Goal: Task Accomplishment & Management: Manage account settings

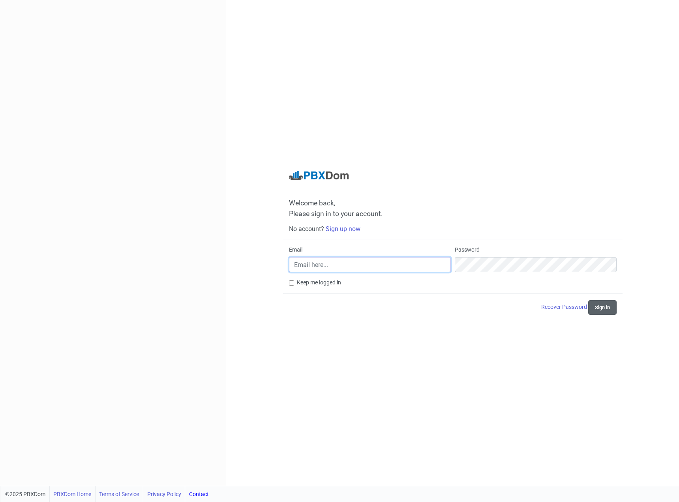
type input "[PERSON_NAME][EMAIL_ADDRESS][DOMAIN_NAME]"
click at [614, 311] on button "Sign in" at bounding box center [603, 307] width 28 height 15
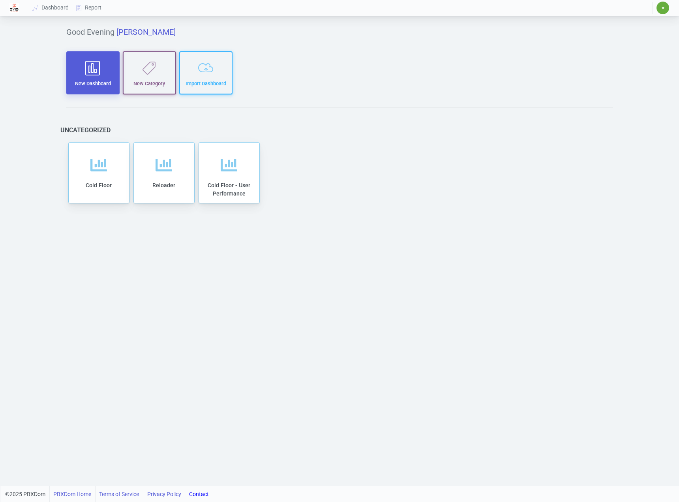
click at [98, 79] on button "New Dashboard" at bounding box center [92, 72] width 53 height 43
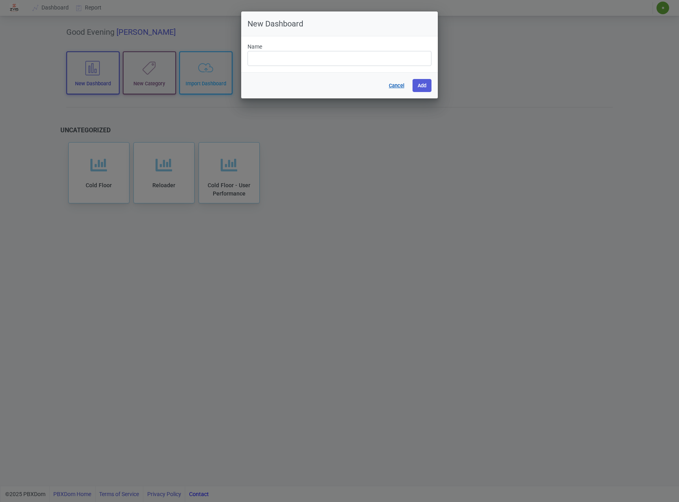
click at [394, 85] on button "Cancel" at bounding box center [397, 85] width 26 height 13
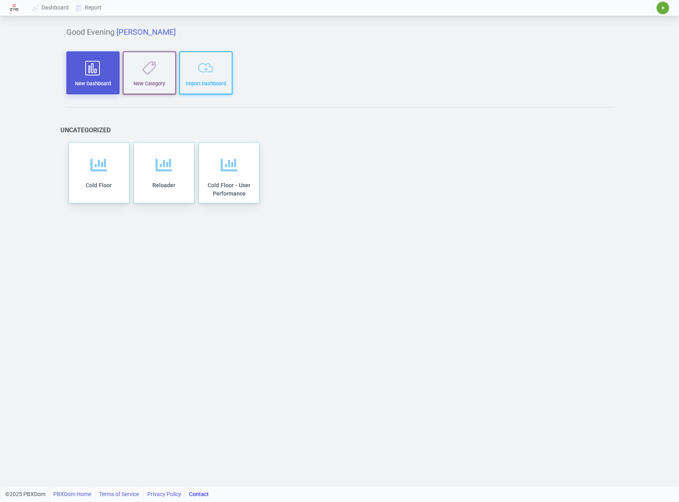
click at [103, 66] on icon "button" at bounding box center [93, 67] width 42 height 15
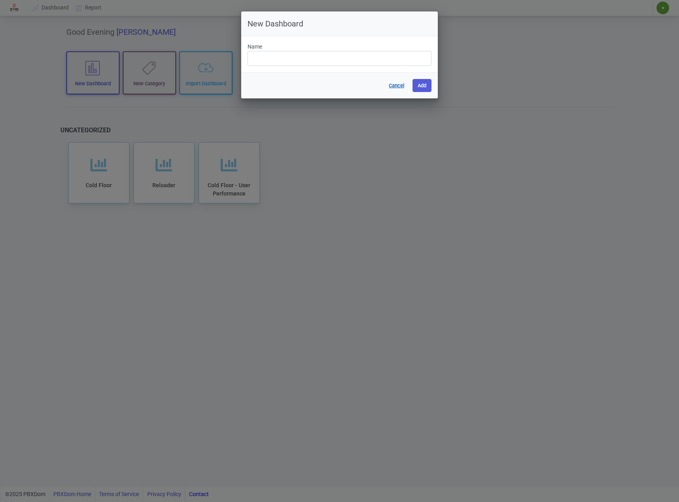
click at [403, 84] on button "Cancel" at bounding box center [397, 85] width 26 height 13
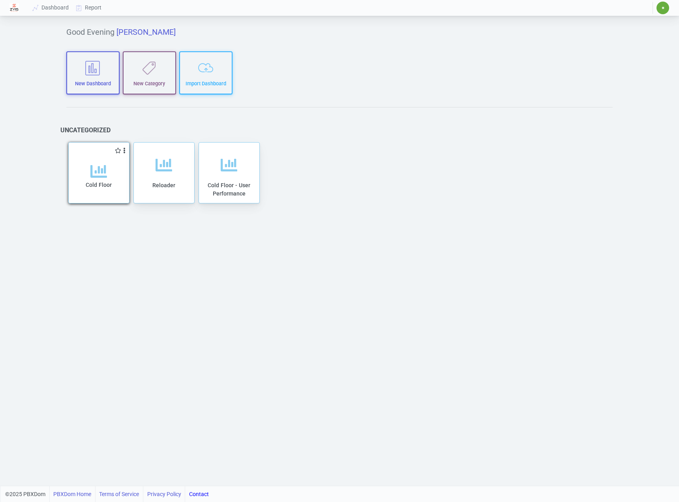
click at [117, 186] on div "Cold Floor" at bounding box center [99, 183] width 45 height 40
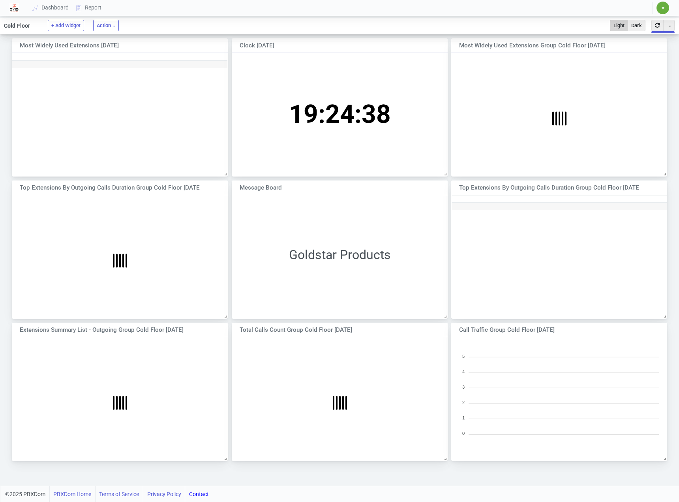
scroll to position [114, 209]
click at [670, 26] on button "Toggle Dropdown" at bounding box center [669, 25] width 11 height 11
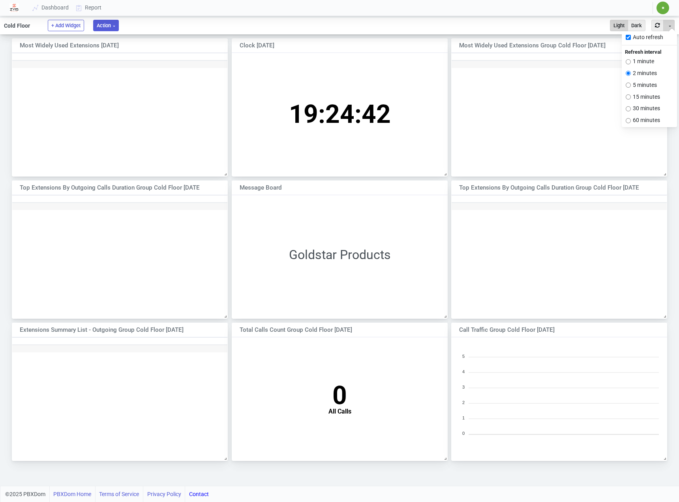
click at [104, 29] on button "Action" at bounding box center [106, 25] width 26 height 11
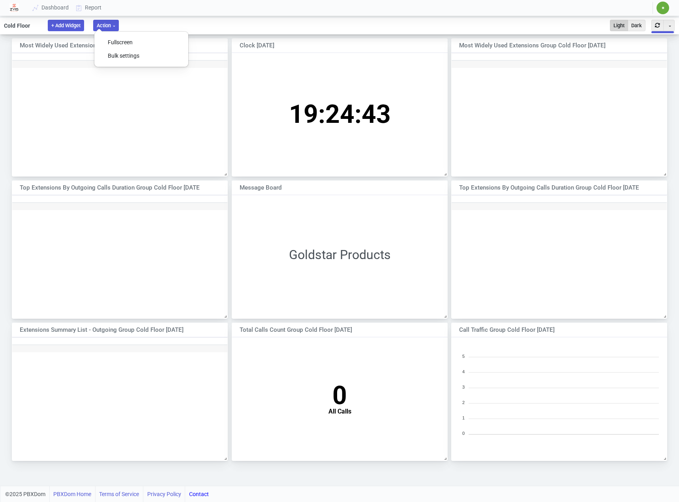
click at [62, 27] on button "+ Add Widget" at bounding box center [66, 25] width 36 height 11
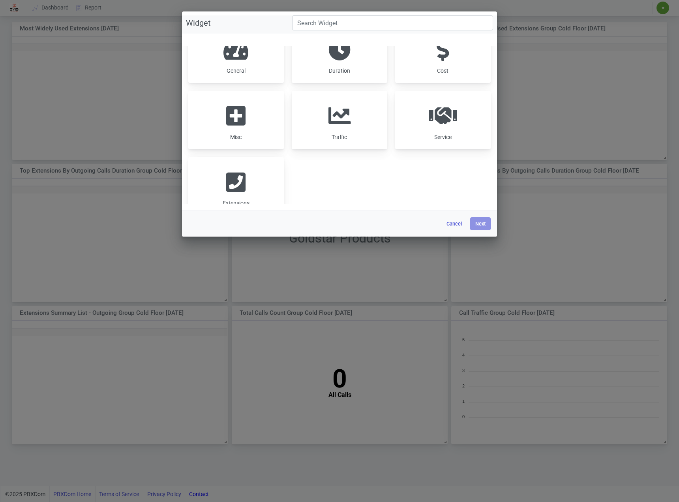
scroll to position [0, 0]
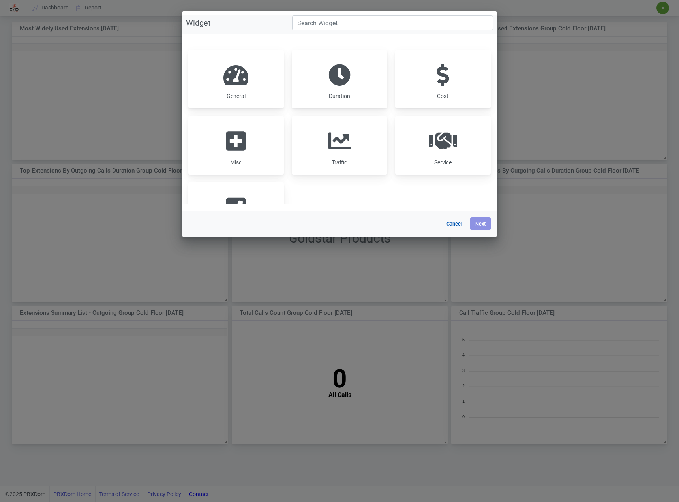
click at [462, 222] on button "Cancel" at bounding box center [455, 223] width 26 height 13
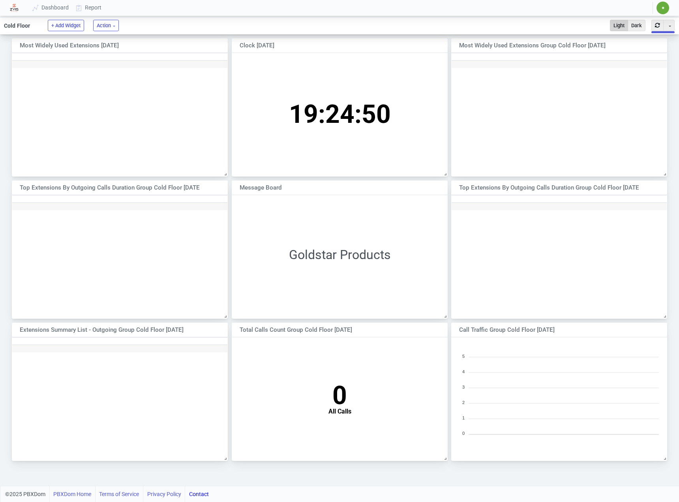
click at [663, 5] on span "✷" at bounding box center [663, 8] width 13 height 13
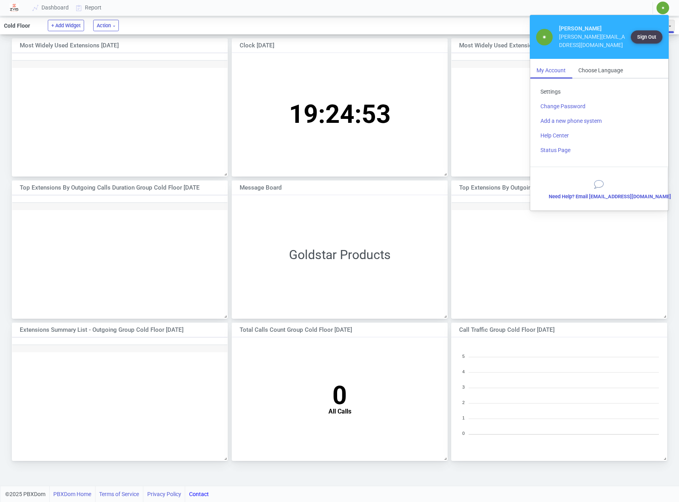
click at [553, 85] on link "Settings" at bounding box center [599, 92] width 130 height 15
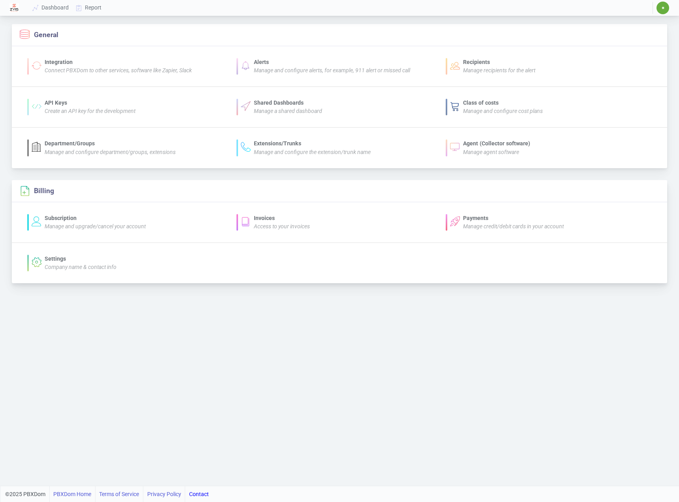
click at [66, 223] on icon "Manage and upgrade/cancel your account" at bounding box center [95, 226] width 101 height 6
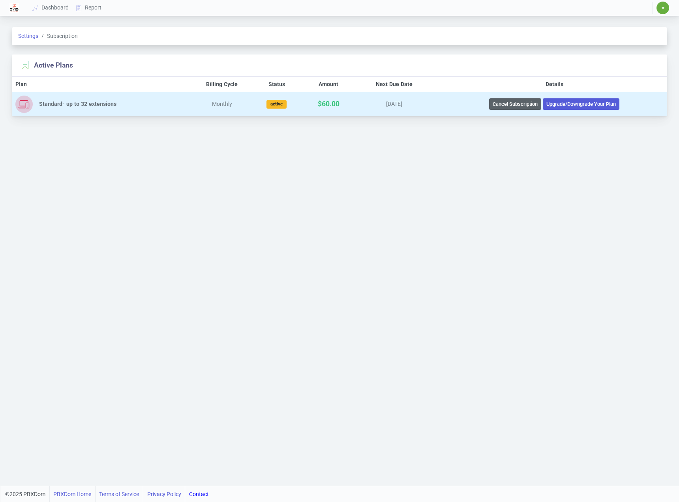
click at [508, 102] on button "Cancel Subscription" at bounding box center [515, 103] width 52 height 11
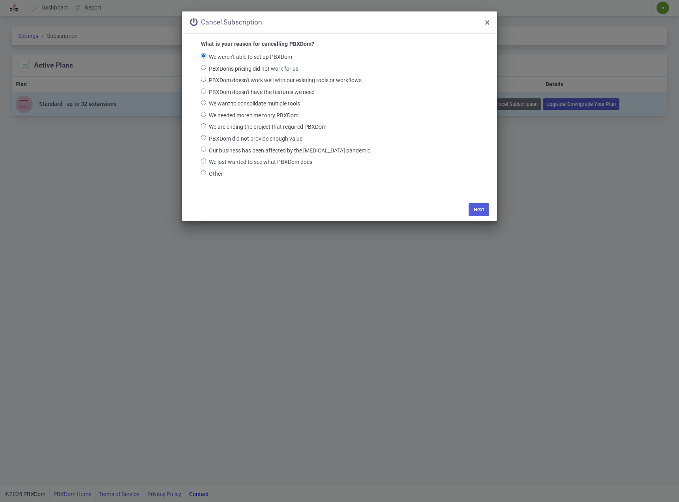
click at [210, 177] on label "Other" at bounding box center [216, 174] width 14 height 12
click at [206, 175] on input "Other" at bounding box center [203, 172] width 5 height 5
radio input "true"
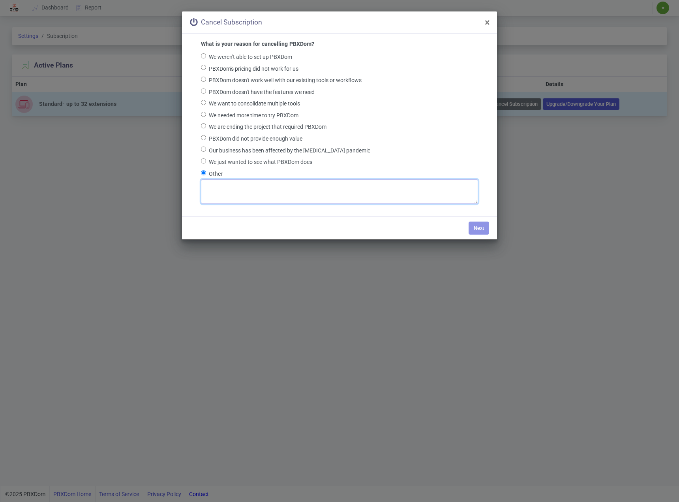
click at [218, 192] on textarea at bounding box center [339, 191] width 277 height 24
type textarea "just dont"
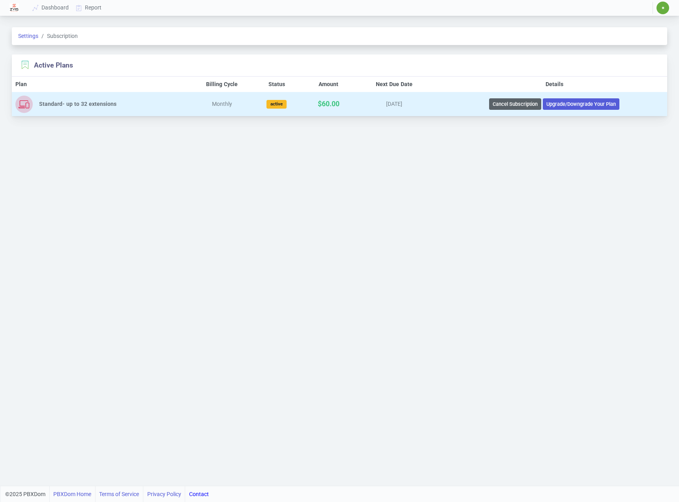
click at [513, 102] on button "Cancel Subscription" at bounding box center [515, 103] width 52 height 11
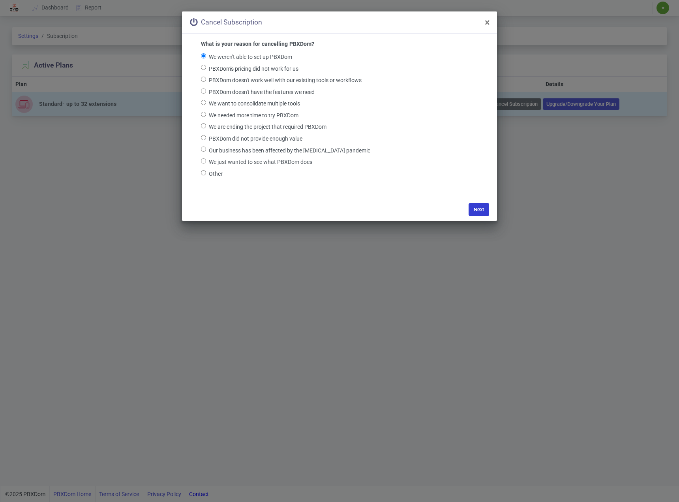
click at [480, 211] on button "Next" at bounding box center [479, 209] width 21 height 13
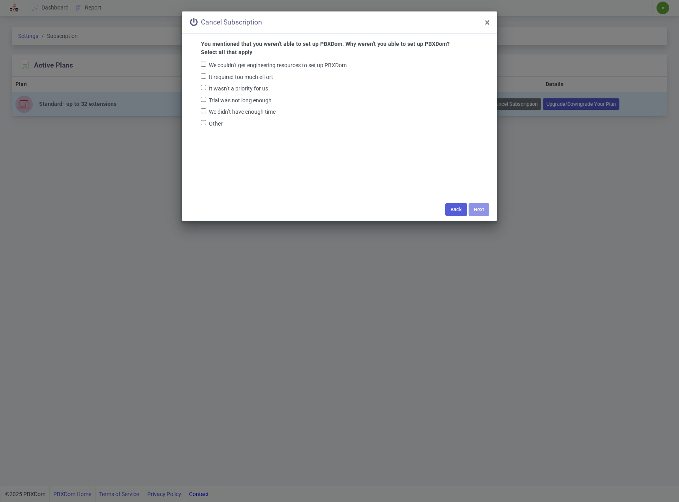
click at [218, 125] on label "Other" at bounding box center [216, 124] width 14 height 12
click at [206, 125] on input "Other" at bounding box center [203, 122] width 5 height 5
click at [213, 120] on label "Other" at bounding box center [216, 124] width 14 height 12
click at [206, 120] on input "Other" at bounding box center [203, 122] width 5 height 5
checkbox input "false"
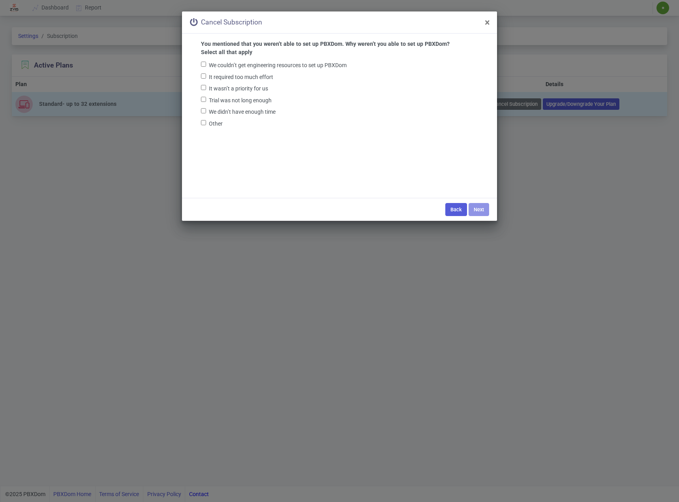
click at [222, 108] on label "We didn’t have enough time" at bounding box center [242, 112] width 67 height 12
click at [206, 108] on input "We didn’t have enough time" at bounding box center [203, 110] width 5 height 5
checkbox input "true"
click at [450, 198] on div "Back Next" at bounding box center [339, 209] width 315 height 23
click at [486, 204] on div "Back Next" at bounding box center [339, 209] width 315 height 23
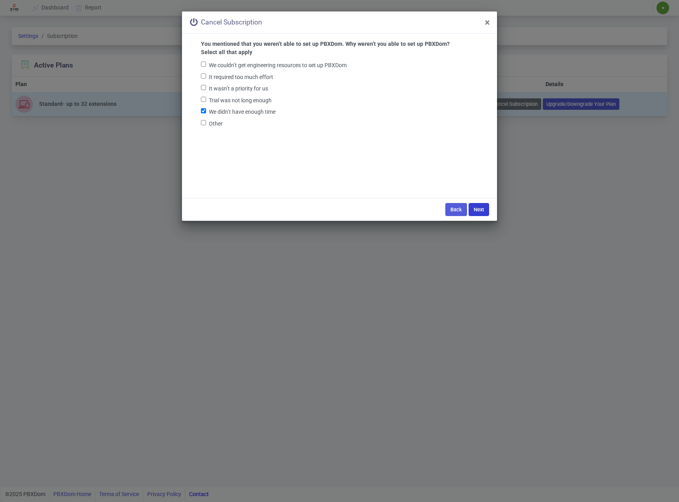
click at [486, 205] on button "Next" at bounding box center [479, 209] width 21 height 13
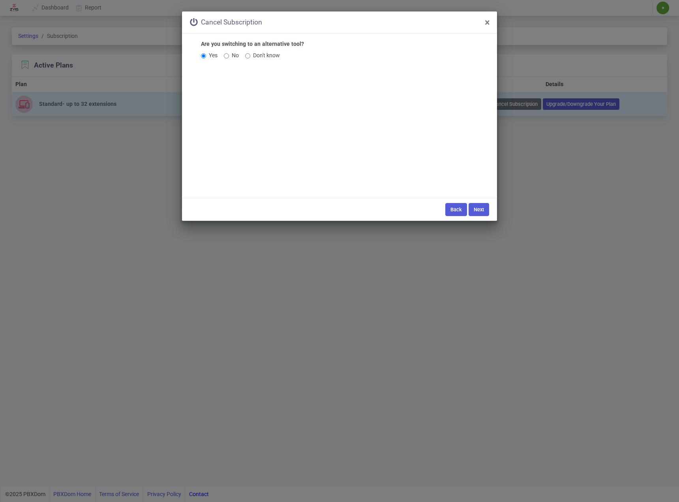
click at [220, 54] on div "Yes No Don't know" at bounding box center [339, 55] width 277 height 8
click at [231, 58] on div "No" at bounding box center [231, 55] width 15 height 8
click at [227, 56] on input "No" at bounding box center [226, 55] width 5 height 5
radio input "true"
click at [482, 210] on button "Next" at bounding box center [479, 209] width 21 height 13
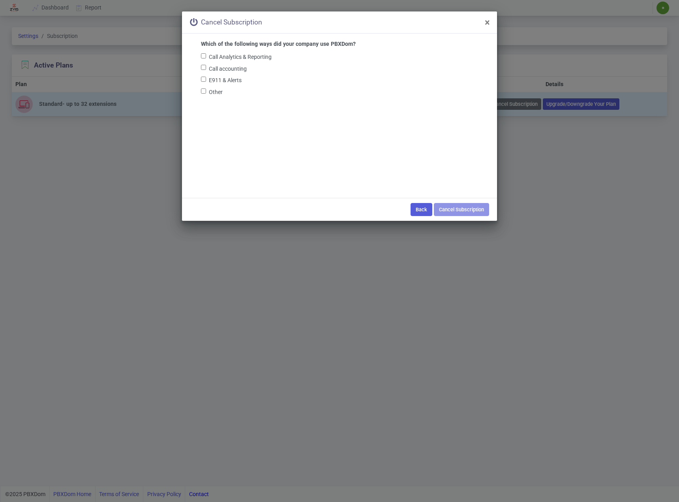
click at [232, 81] on label "E911 & Alerts" at bounding box center [225, 81] width 33 height 12
click at [206, 81] on input "E911 & Alerts" at bounding box center [203, 79] width 5 height 5
checkbox input "true"
click at [457, 211] on button "Cancel Subscription" at bounding box center [461, 209] width 55 height 13
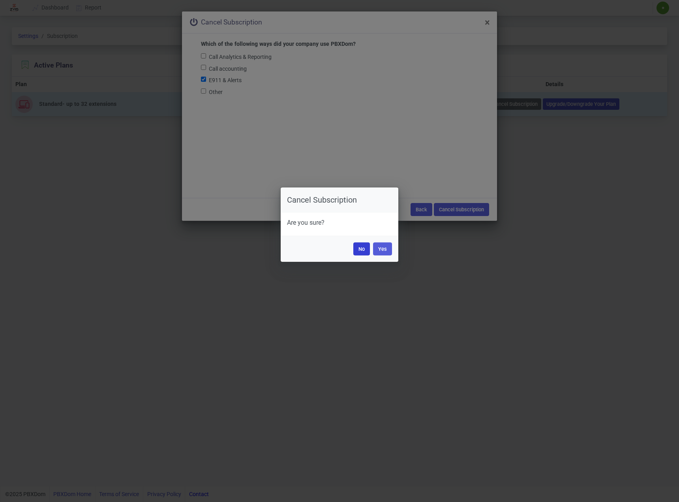
click at [359, 254] on button "No" at bounding box center [362, 248] width 17 height 13
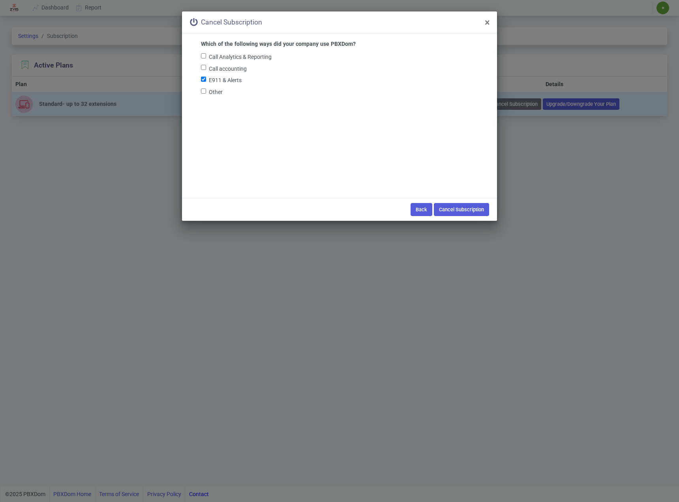
drag, startPoint x: 359, startPoint y: 254, endPoint x: 375, endPoint y: 240, distance: 21.3
click at [463, 216] on div "Back Cancel Subscription" at bounding box center [339, 209] width 315 height 23
click at [454, 211] on button "Cancel Subscription" at bounding box center [461, 209] width 55 height 13
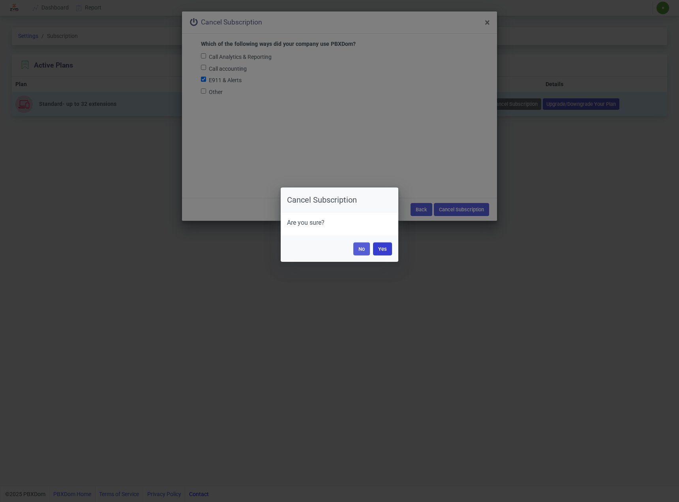
click at [391, 244] on button "Yes" at bounding box center [382, 248] width 19 height 13
click at [388, 246] on button "Yes" at bounding box center [382, 248] width 19 height 13
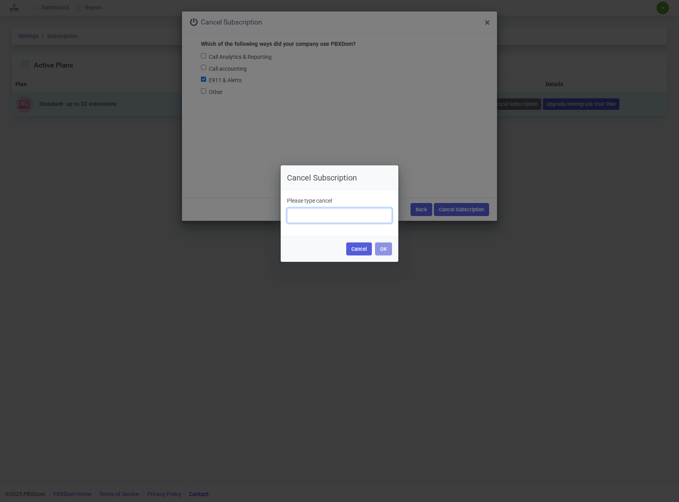
click at [363, 220] on input "text" at bounding box center [339, 215] width 105 height 15
type input "cancel"
click at [384, 250] on button "OK" at bounding box center [383, 248] width 17 height 13
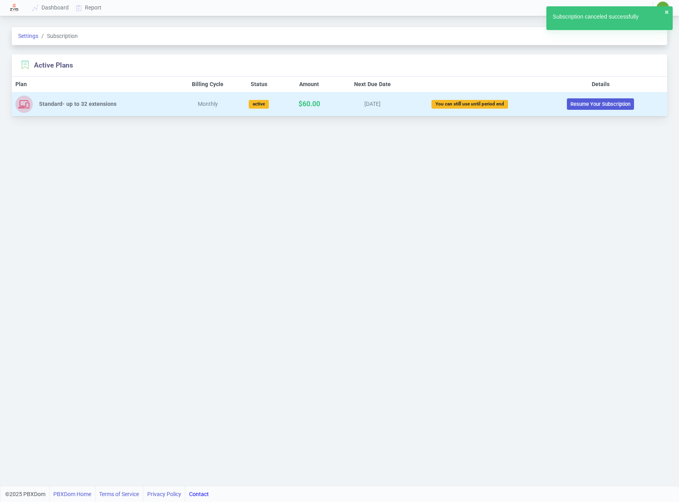
click at [679, 100] on div "Settings Subscription Active Plans Plan Billing Cycle Status Amount Next Due Da…" at bounding box center [339, 252] width 679 height 468
